Goal: Contribute content

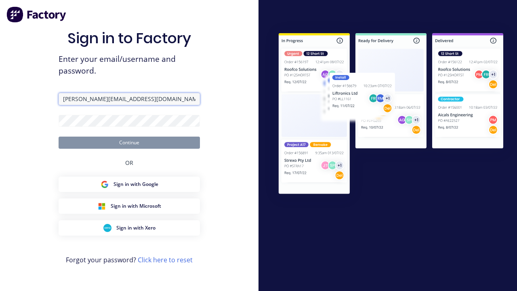
type input "[PERSON_NAME][EMAIL_ADDRESS][DOMAIN_NAME]"
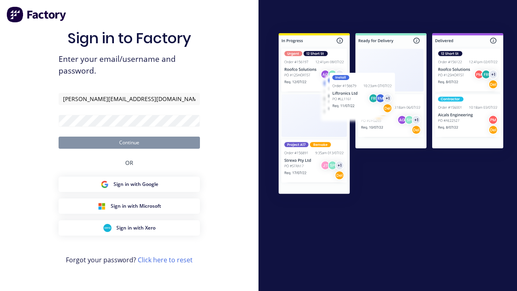
click at [129, 142] on button "Continue" at bounding box center [129, 143] width 141 height 12
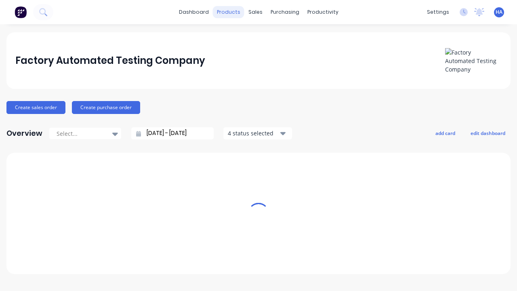
click at [231, 12] on div "products" at bounding box center [229, 12] width 32 height 12
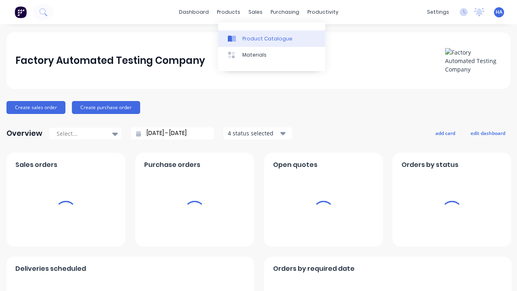
click at [271, 38] on div "Product Catalogue" at bounding box center [267, 38] width 50 height 7
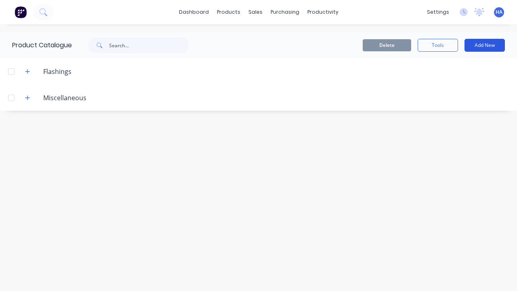
click at [485, 45] on button "Add New" at bounding box center [484, 45] width 40 height 13
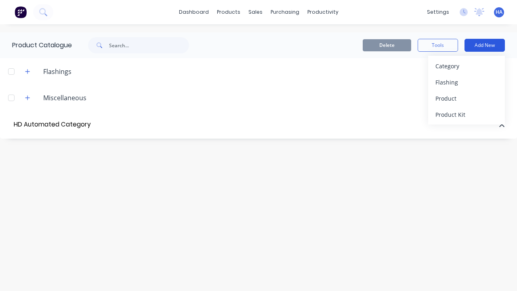
type input "HD Automated Category"
click at [11, 126] on div at bounding box center [11, 126] width 16 height 16
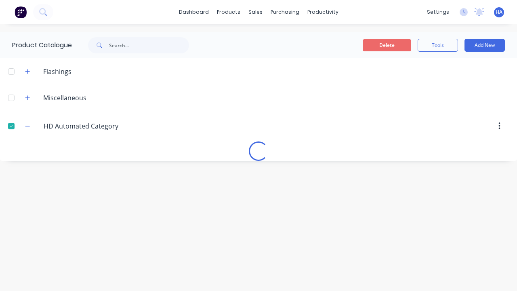
click at [387, 45] on button "Delete" at bounding box center [387, 45] width 48 height 12
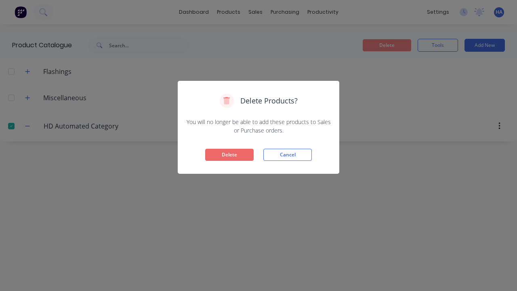
click at [229, 155] on button "Delete" at bounding box center [229, 155] width 48 height 12
